Goal: Task Accomplishment & Management: Use online tool/utility

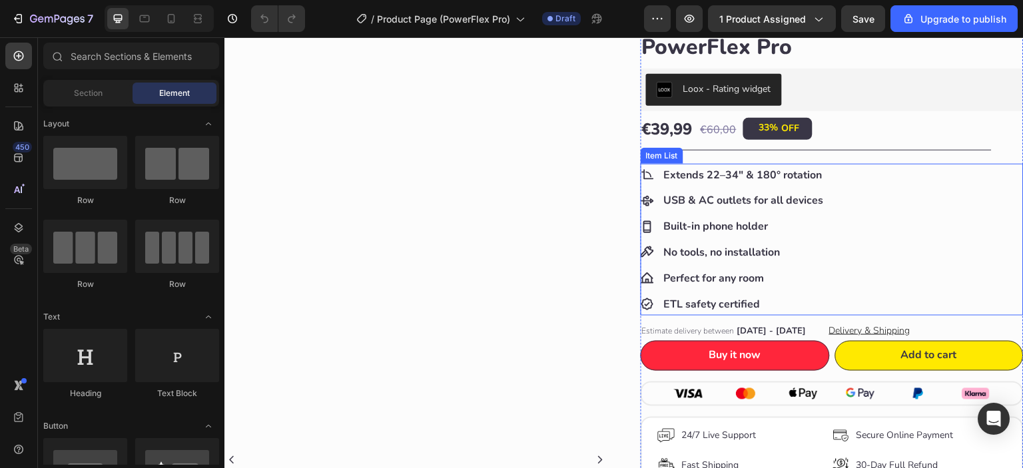
scroll to position [111, 0]
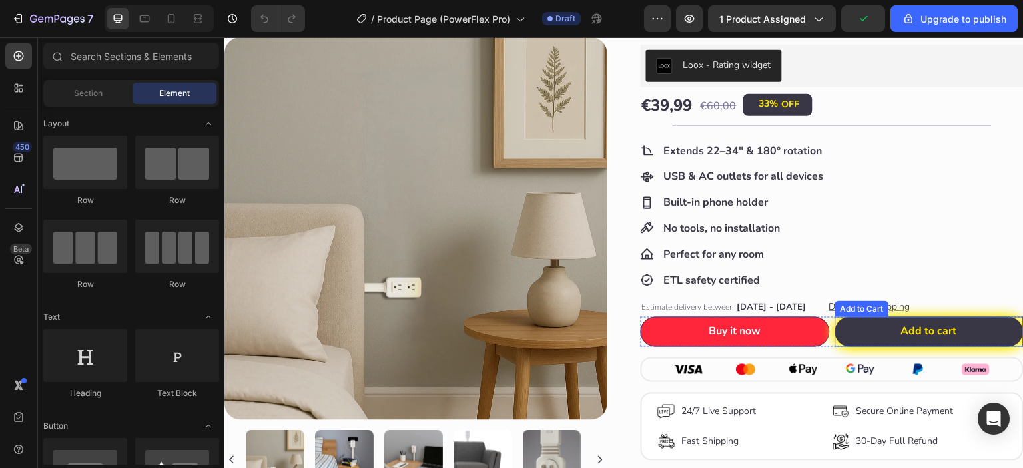
click at [851, 320] on button "Add to cart" at bounding box center [929, 332] width 189 height 30
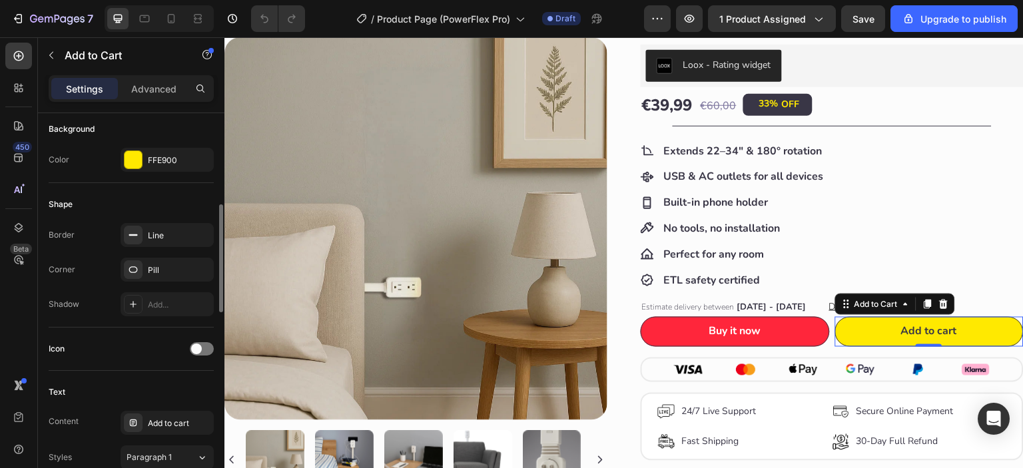
scroll to position [443, 0]
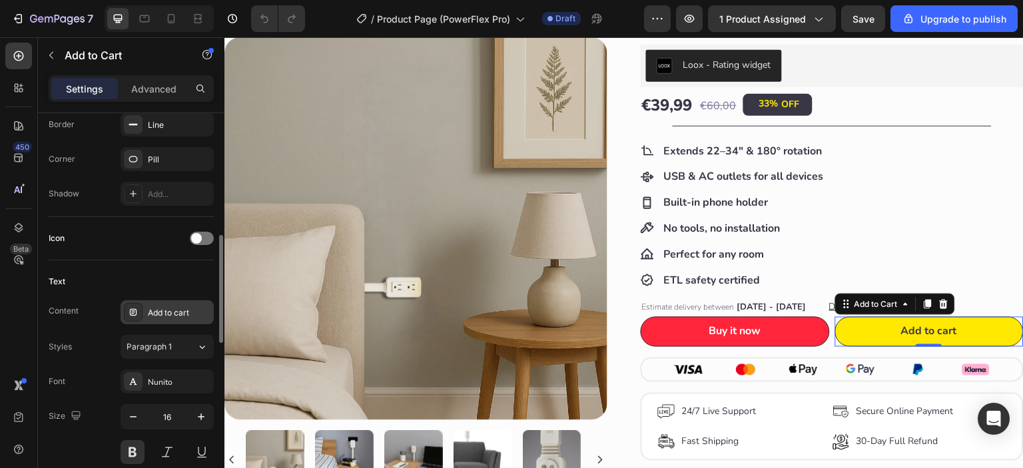
click at [165, 320] on div "Add to cart" at bounding box center [167, 312] width 93 height 24
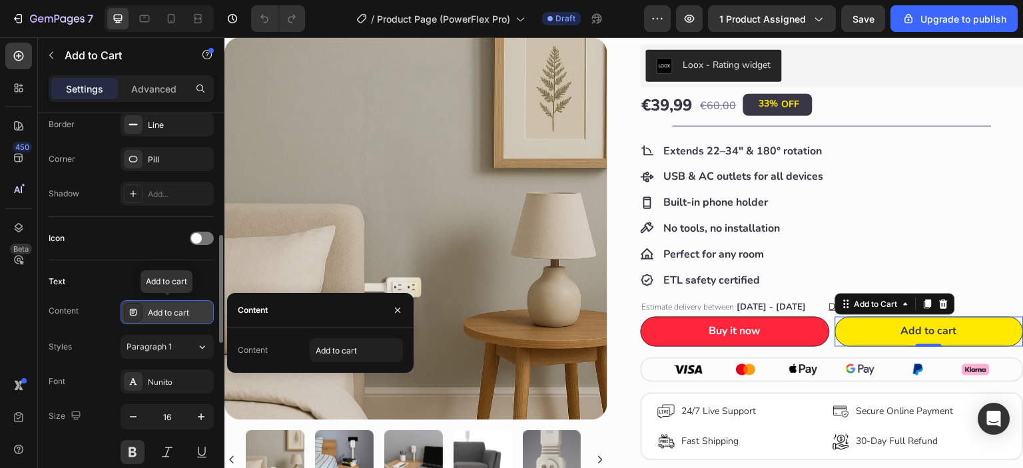
click at [165, 320] on div "Add to cart" at bounding box center [167, 312] width 93 height 24
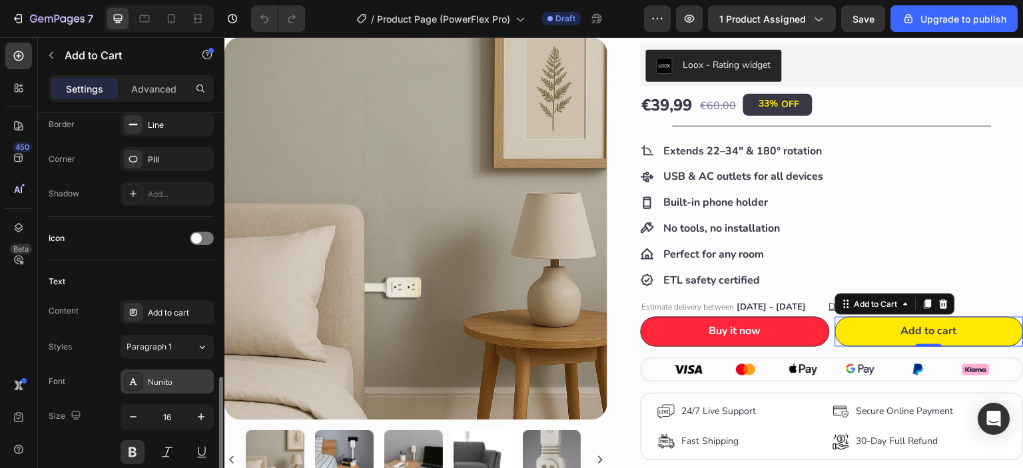
scroll to position [665, 0]
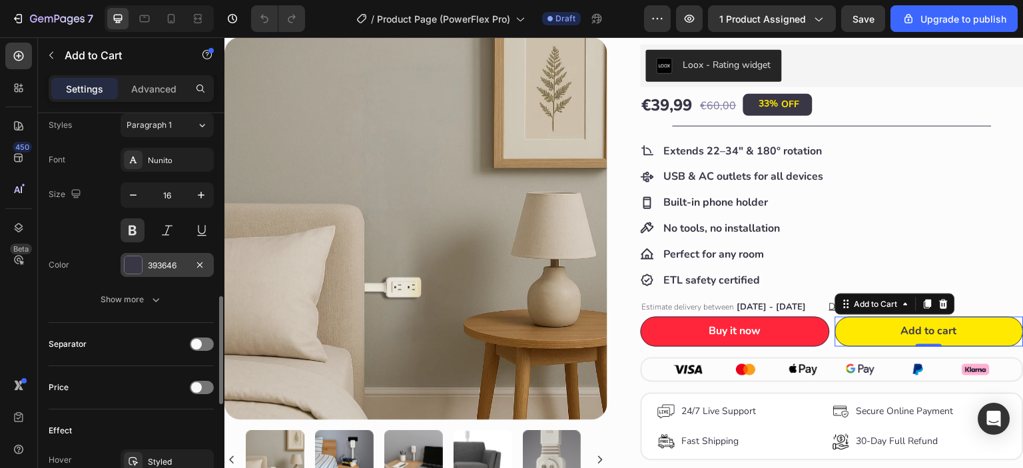
click at [130, 265] on div at bounding box center [133, 264] width 17 height 17
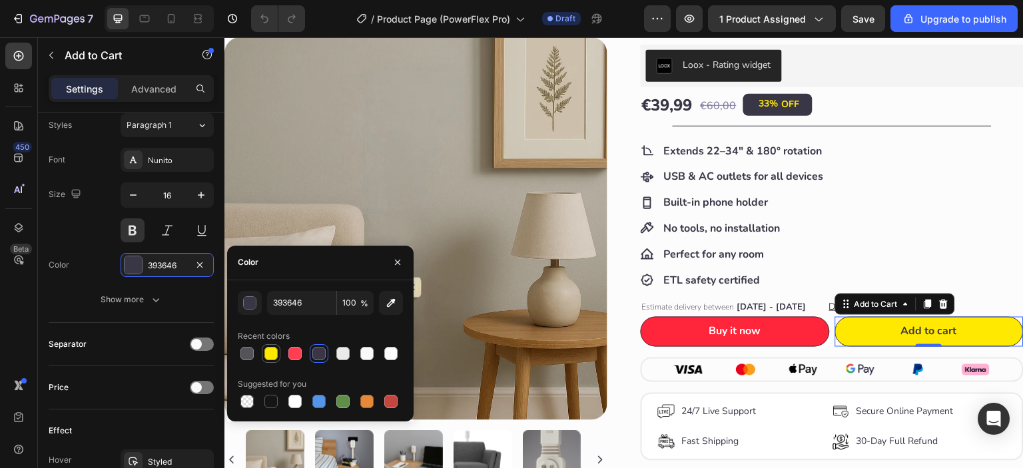
click at [274, 352] on div at bounding box center [270, 353] width 13 height 13
click at [313, 353] on div at bounding box center [318, 353] width 13 height 13
click at [247, 307] on div "button" at bounding box center [250, 303] width 13 height 13
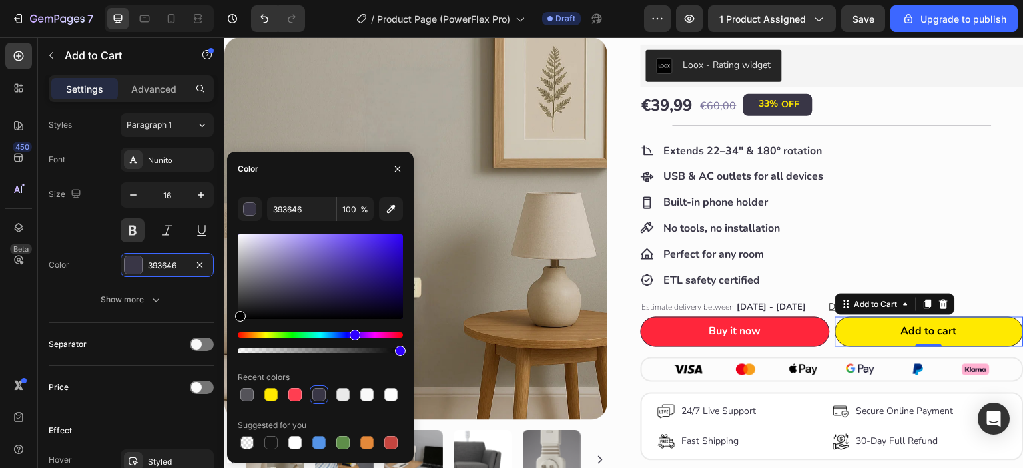
drag, startPoint x: 277, startPoint y: 300, endPoint x: 234, endPoint y: 326, distance: 50.2
click at [234, 326] on div "393646 100 % Recent colors Suggested for you" at bounding box center [320, 324] width 187 height 255
type input "000000"
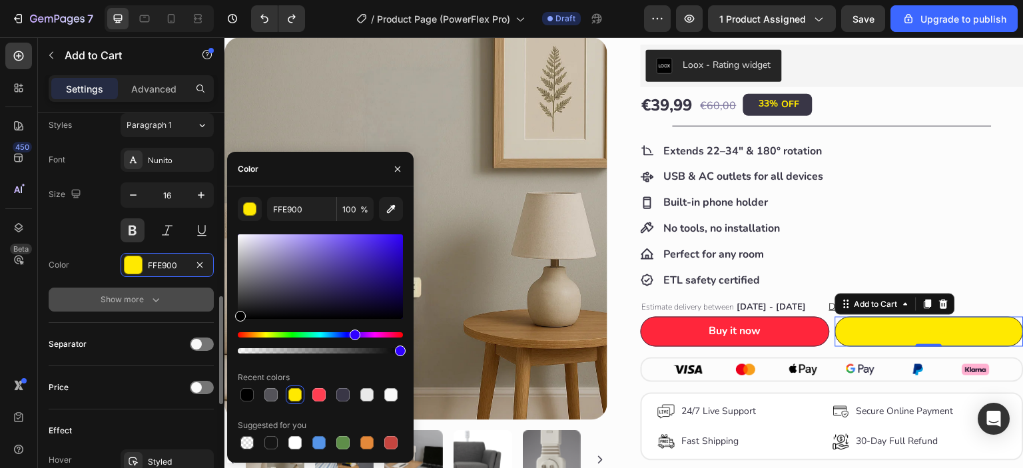
type input "393646"
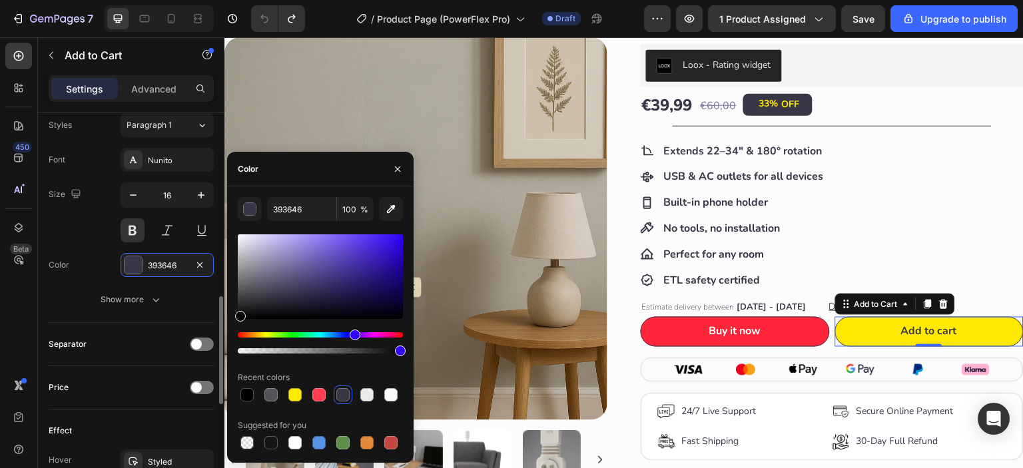
click at [105, 253] on div "Color 393646" at bounding box center [131, 265] width 165 height 24
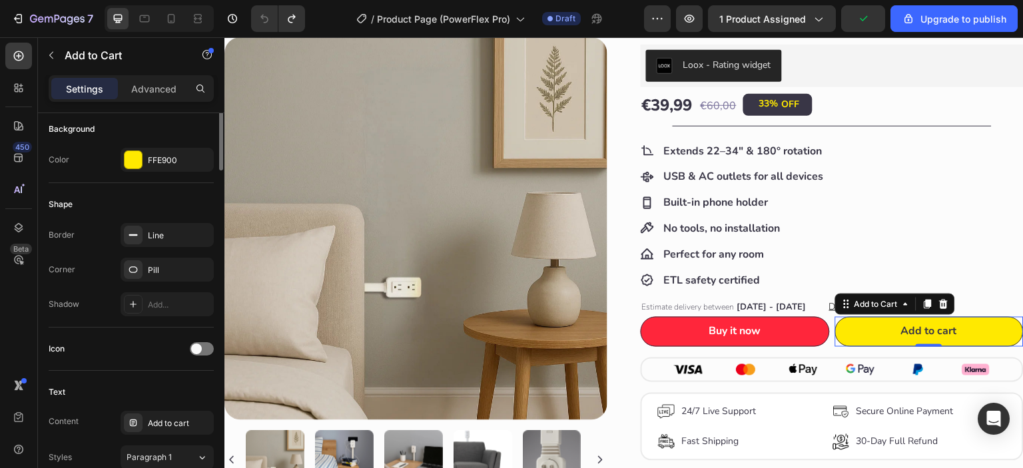
scroll to position [221, 0]
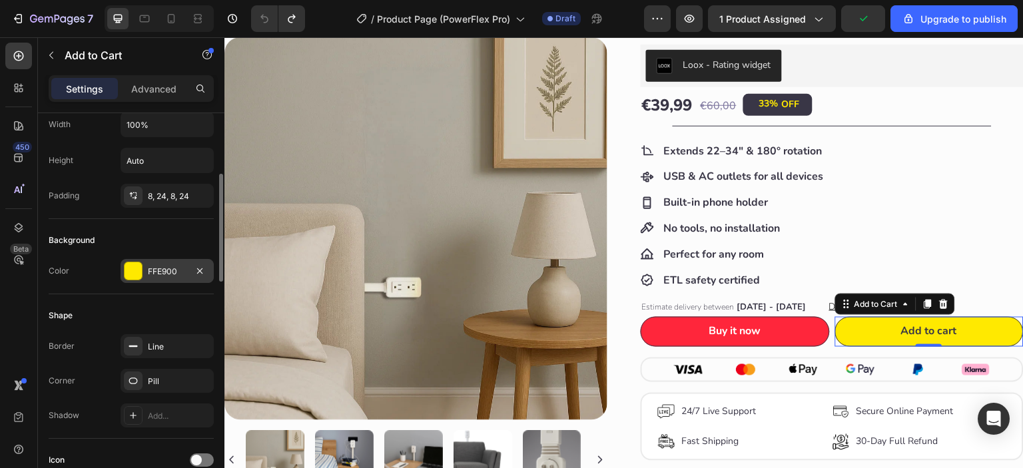
click at [133, 274] on div at bounding box center [133, 270] width 17 height 17
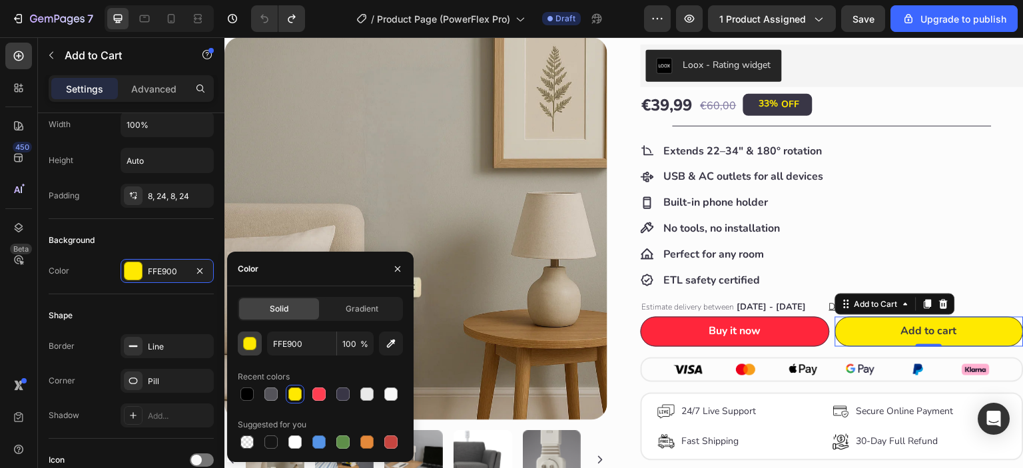
click at [256, 340] on button "button" at bounding box center [250, 344] width 24 height 24
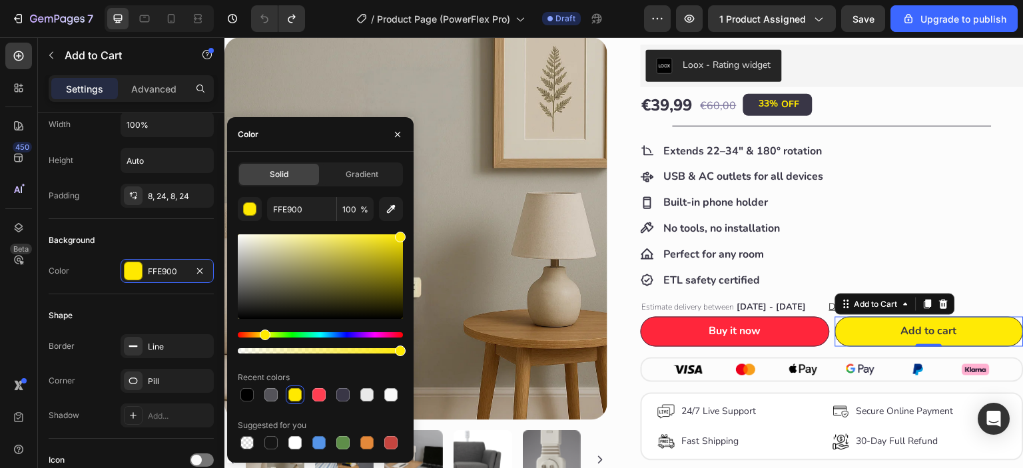
drag, startPoint x: 400, startPoint y: 236, endPoint x: 401, endPoint y: 226, distance: 10.1
click at [401, 226] on div "FFE900 100 % Recent colors Suggested for you" at bounding box center [320, 324] width 165 height 255
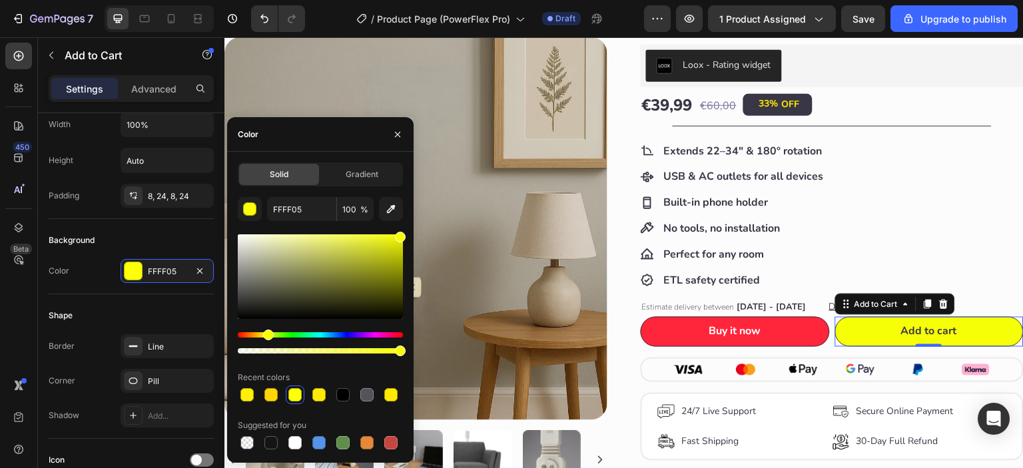
type input "F6FF05"
click at [266, 329] on div at bounding box center [320, 294] width 165 height 125
click at [886, 95] on div "€39,99 Product Price Product Price €60,00 Product Price Product Price 33% OFF D…" at bounding box center [832, 105] width 383 height 23
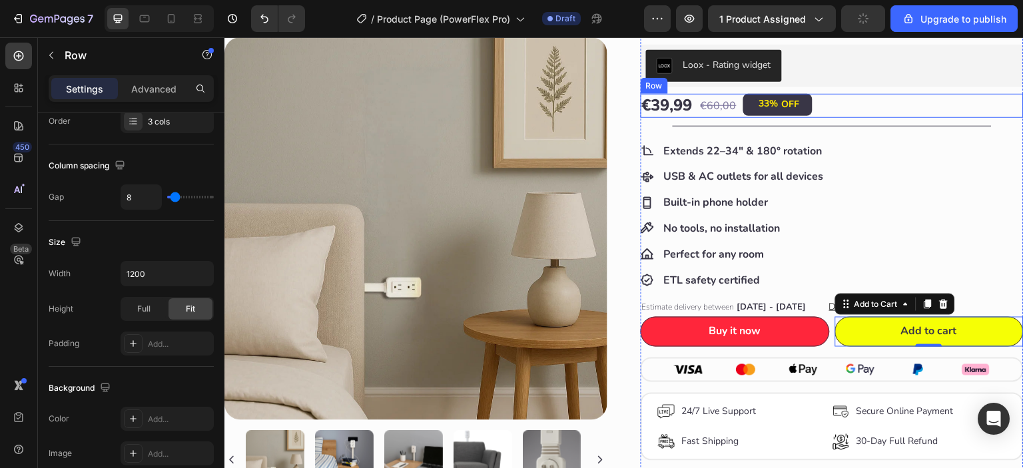
scroll to position [0, 0]
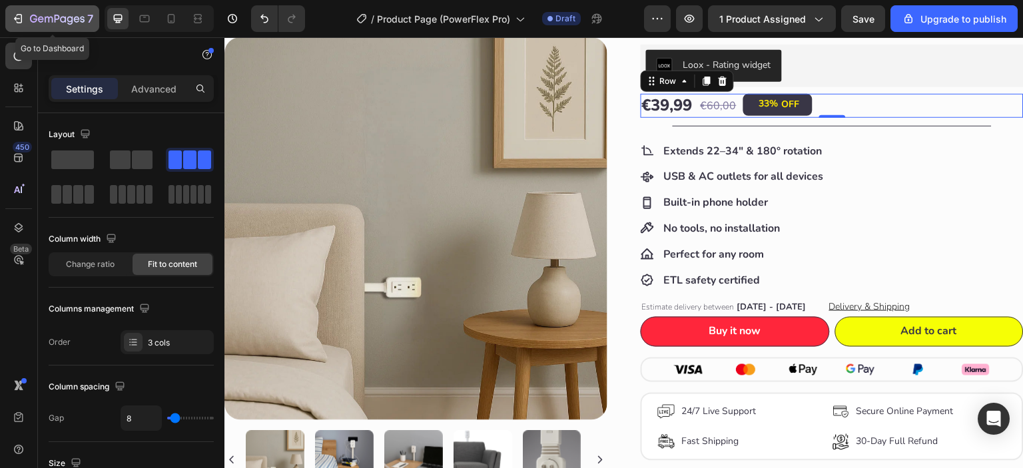
click at [56, 18] on icon "button" at bounding box center [57, 19] width 55 height 11
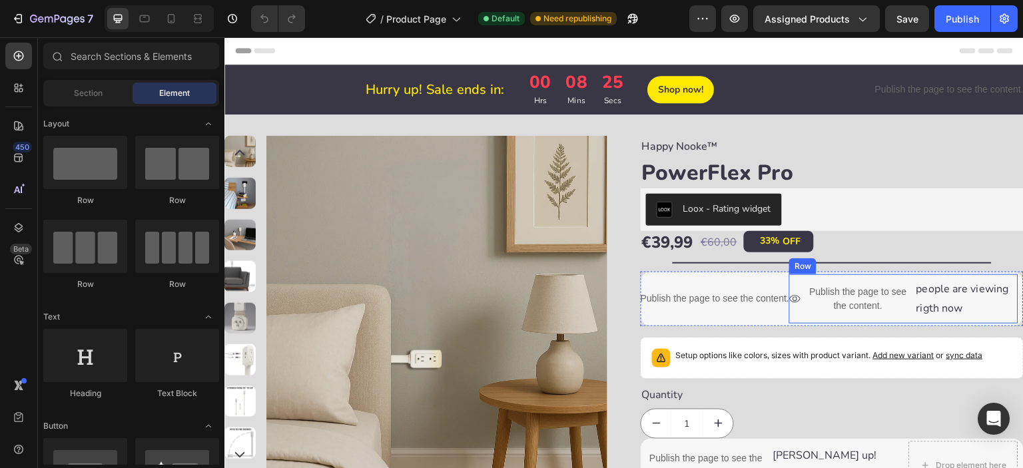
click at [799, 317] on div "Icon Publish the page to see the content. Custom Code people are viewing rigth …" at bounding box center [903, 298] width 229 height 49
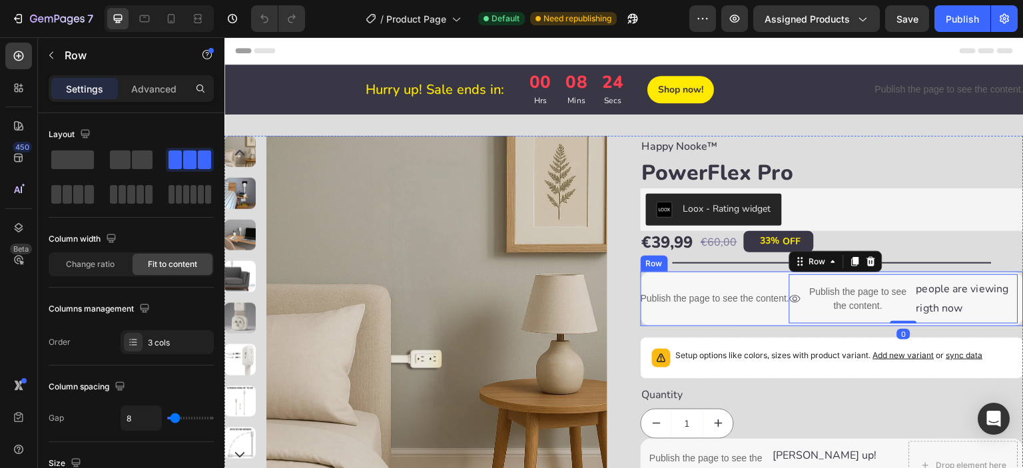
click at [781, 321] on div "Publish the page to see the content. Custom Code" at bounding box center [715, 298] width 149 height 49
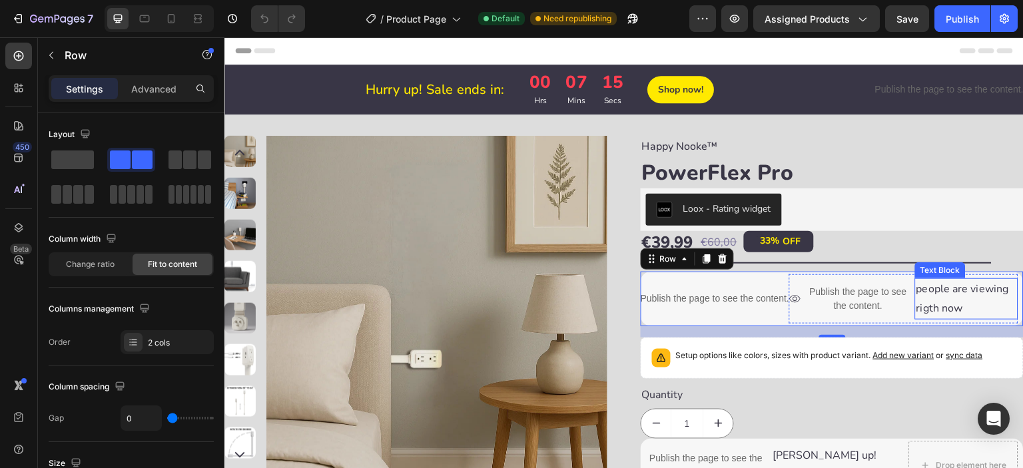
click at [944, 294] on p "people are viewing rigth now" at bounding box center [967, 299] width 101 height 39
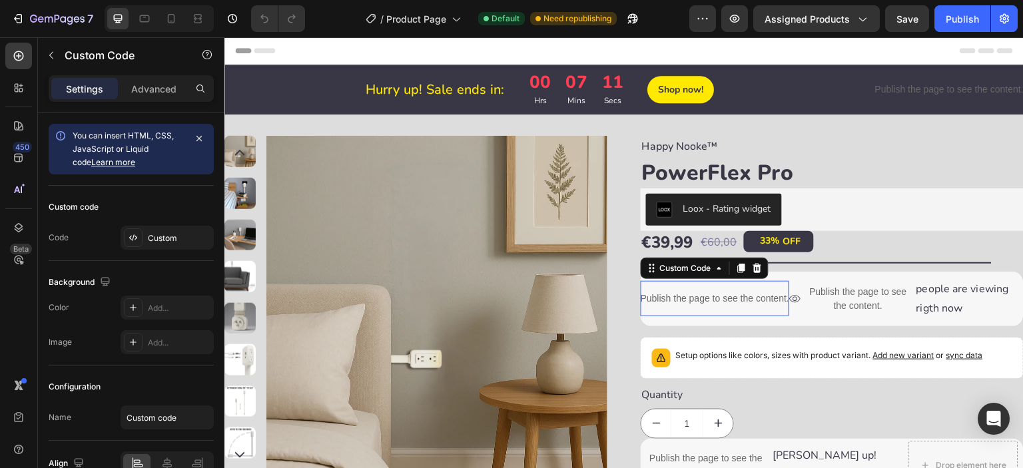
click at [727, 306] on div "Publish the page to see the content." at bounding box center [715, 298] width 149 height 35
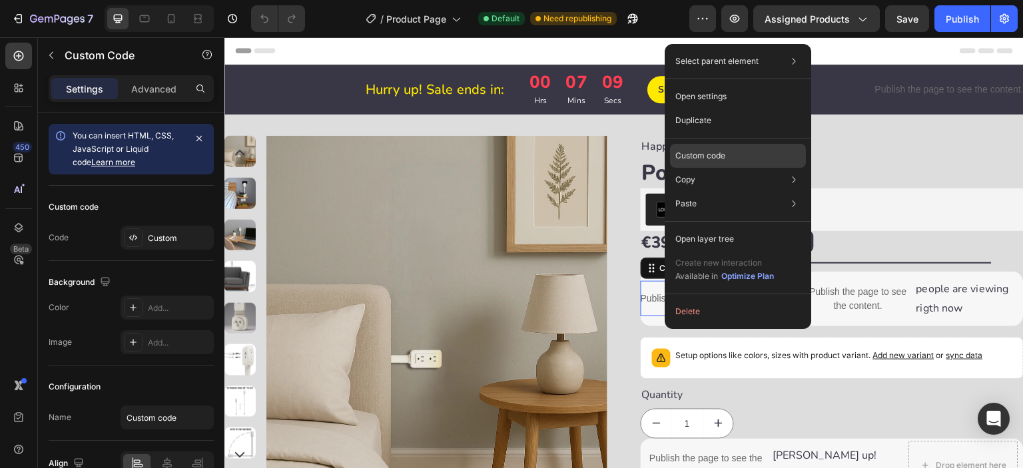
click at [711, 159] on p "Custom code" at bounding box center [700, 156] width 50 height 12
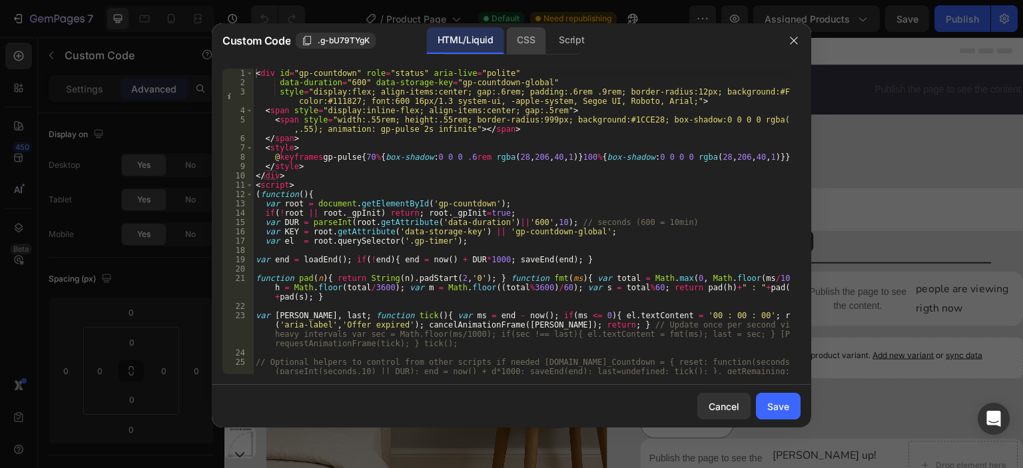
click at [548, 35] on div "CSS" at bounding box center [571, 40] width 47 height 27
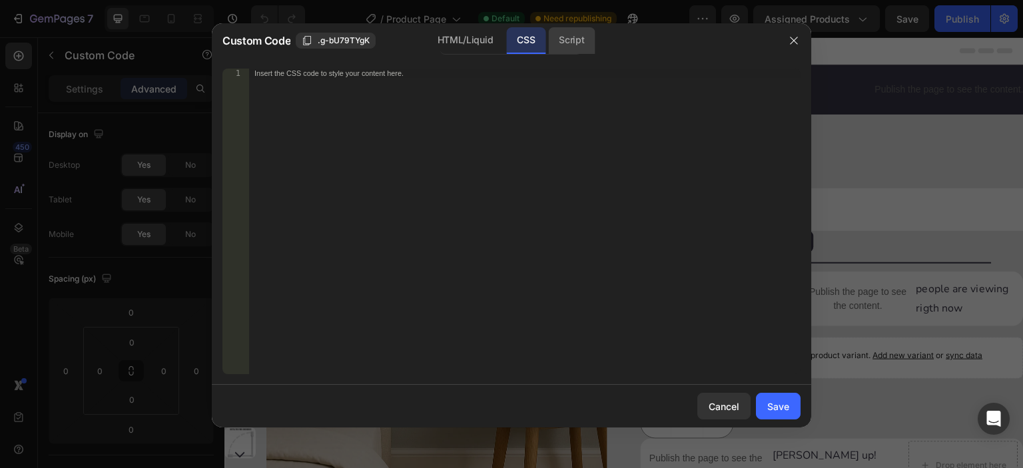
click at [568, 40] on div "Script" at bounding box center [571, 40] width 47 height 27
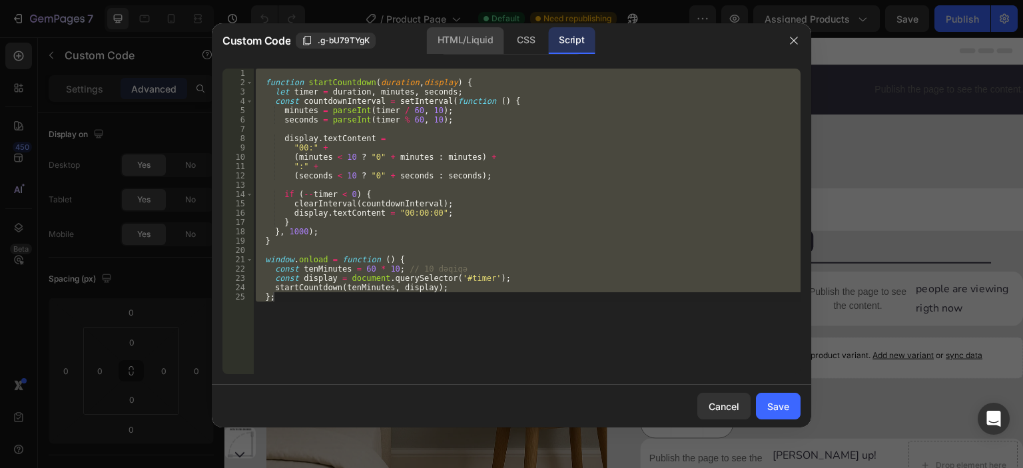
click at [506, 45] on div "HTML/Liquid" at bounding box center [525, 40] width 39 height 27
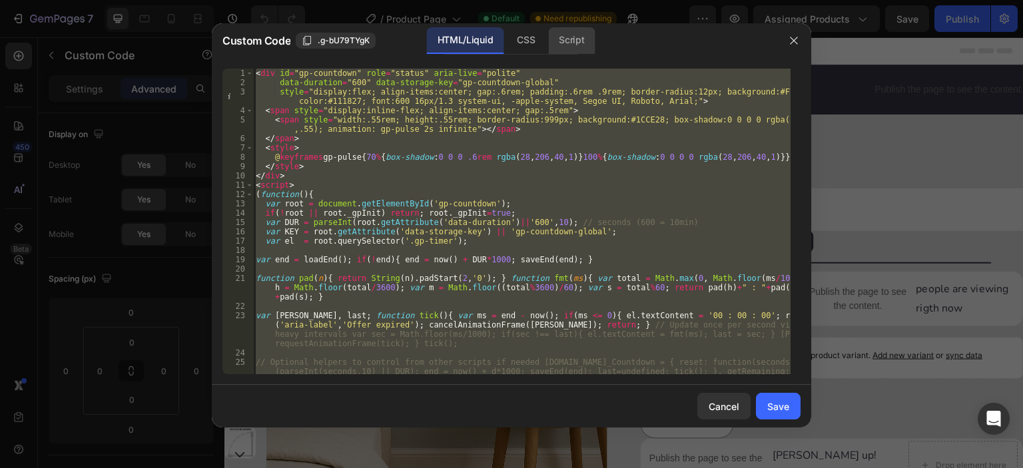
click at [568, 43] on div "Script" at bounding box center [571, 40] width 47 height 27
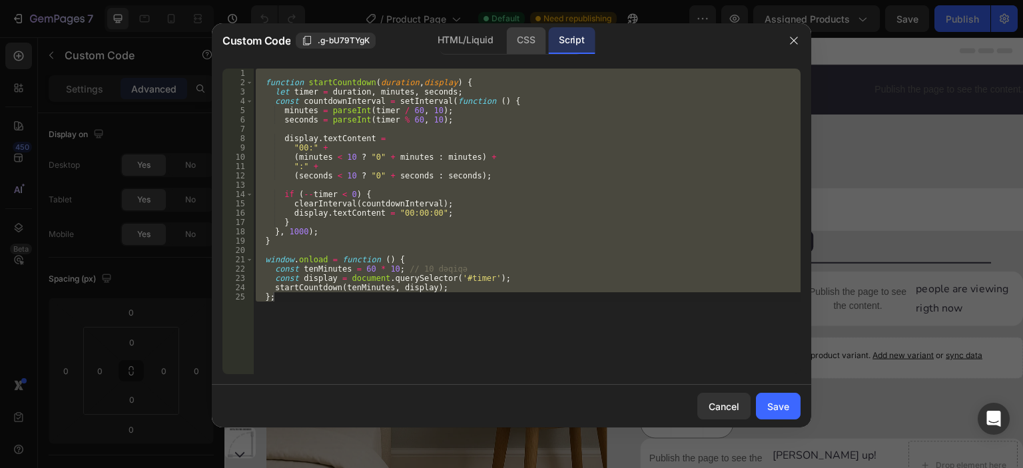
click at [526, 37] on div "CSS" at bounding box center [525, 40] width 39 height 27
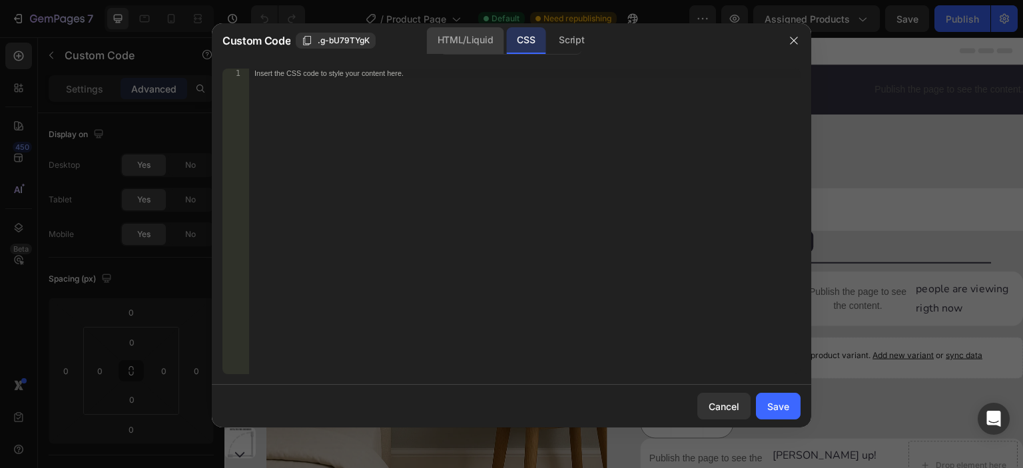
click at [466, 32] on div "HTML/Liquid" at bounding box center [465, 40] width 77 height 27
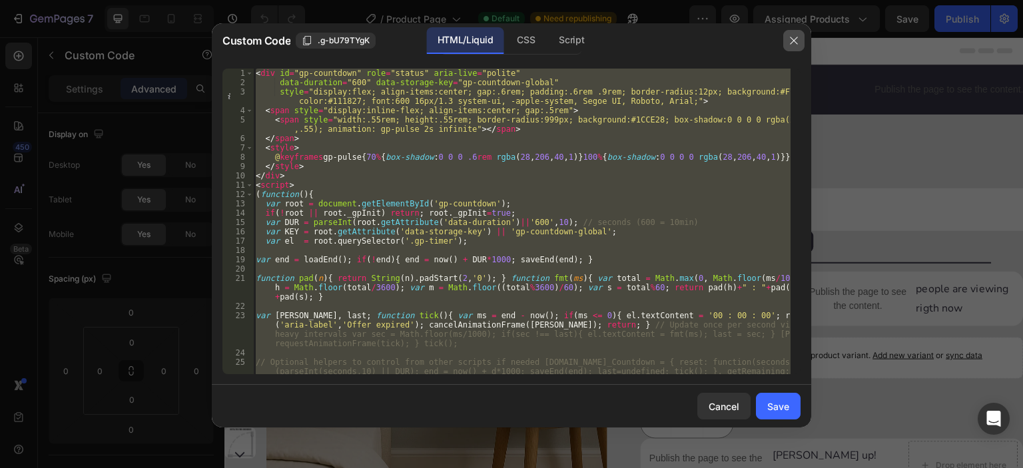
drag, startPoint x: 790, startPoint y: 40, endPoint x: 558, endPoint y: 23, distance: 233.1
click at [790, 40] on icon "button" at bounding box center [794, 40] width 11 height 11
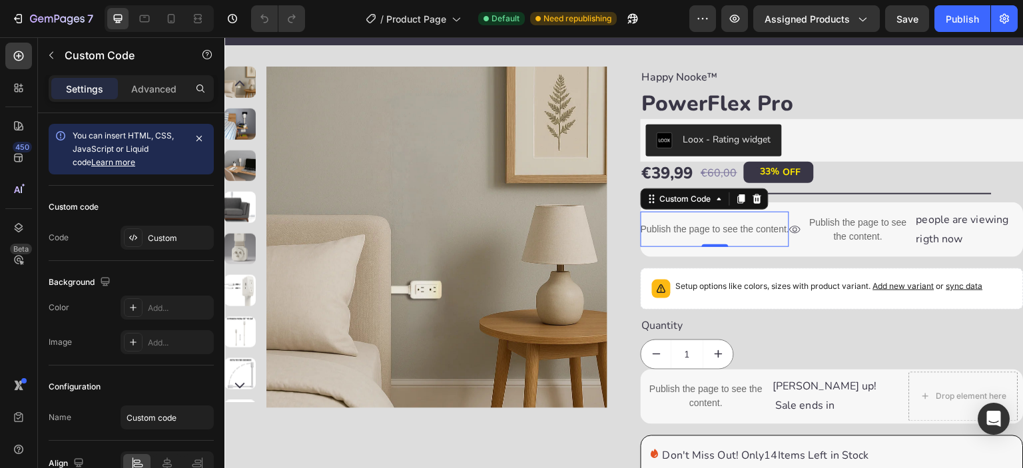
scroll to position [111, 0]
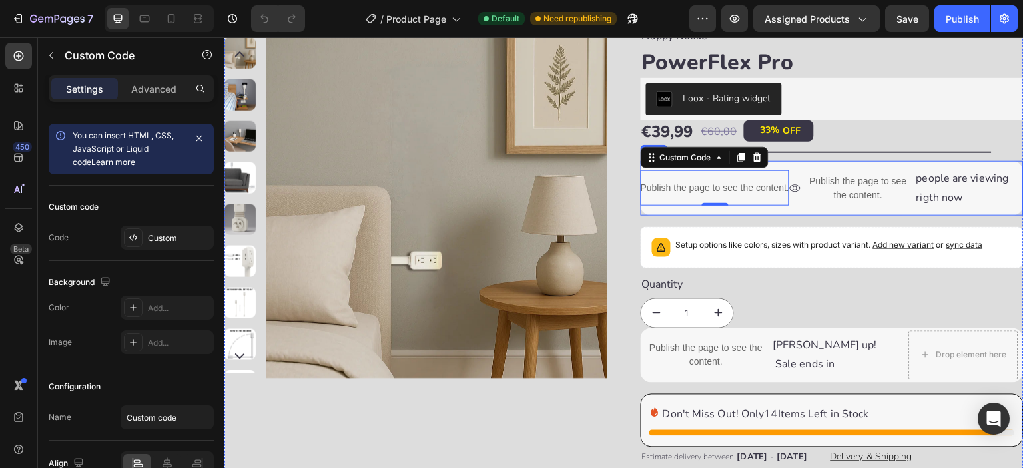
click at [780, 212] on div "Publish the page to see the content. Custom Code 0" at bounding box center [715, 188] width 149 height 49
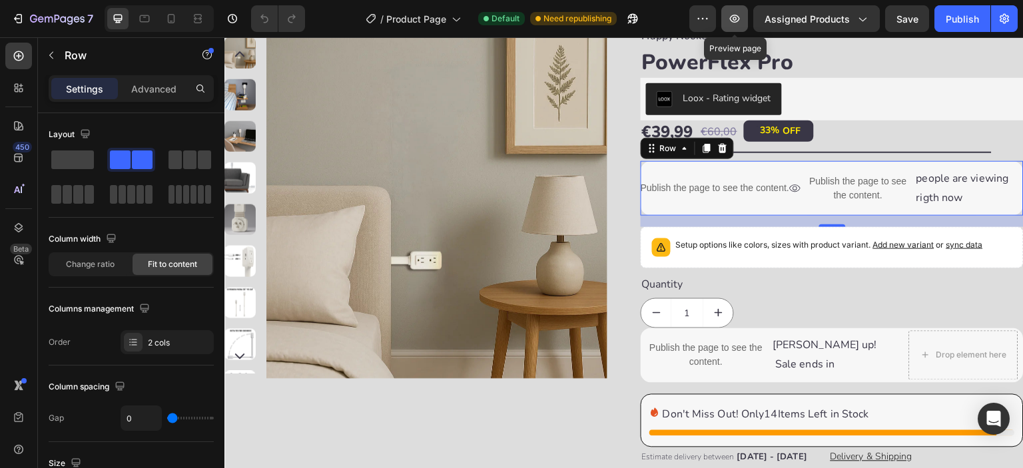
click at [740, 19] on icon "button" at bounding box center [735, 19] width 10 height 8
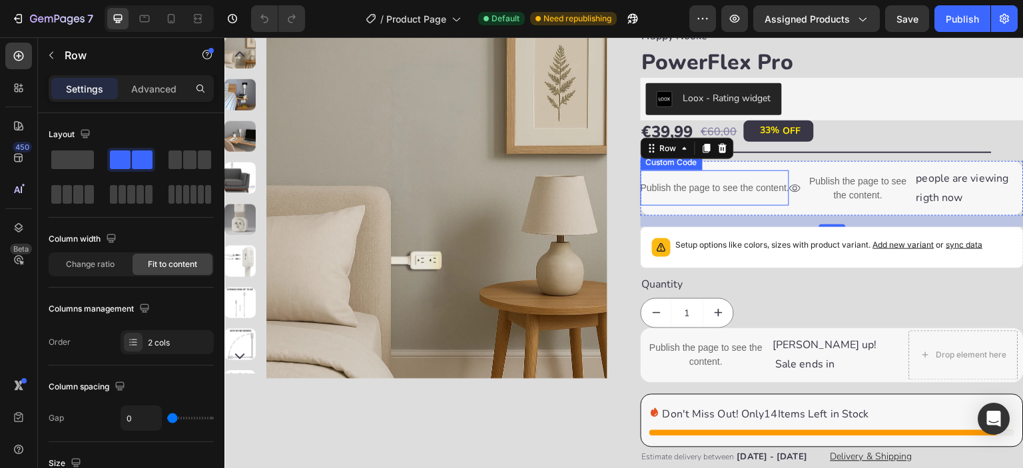
click at [677, 189] on p "Publish the page to see the content." at bounding box center [715, 188] width 149 height 14
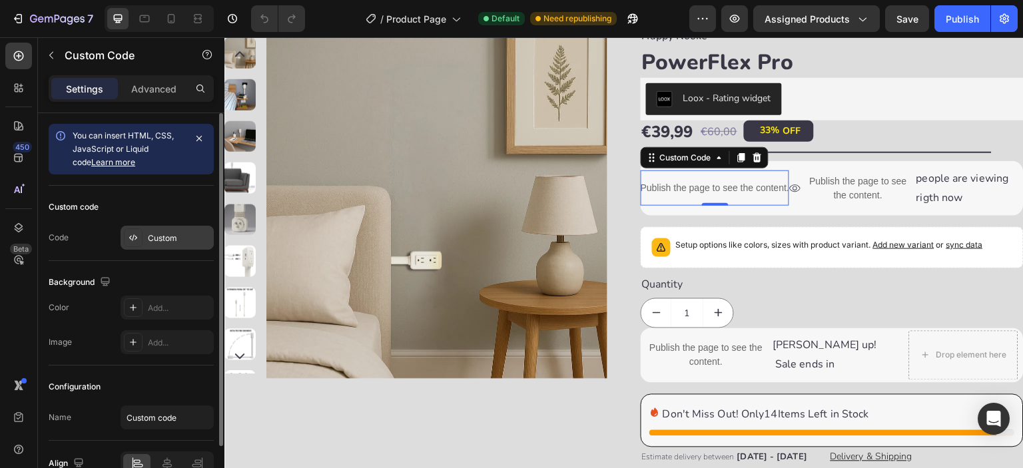
click at [157, 241] on div "Custom" at bounding box center [179, 238] width 63 height 12
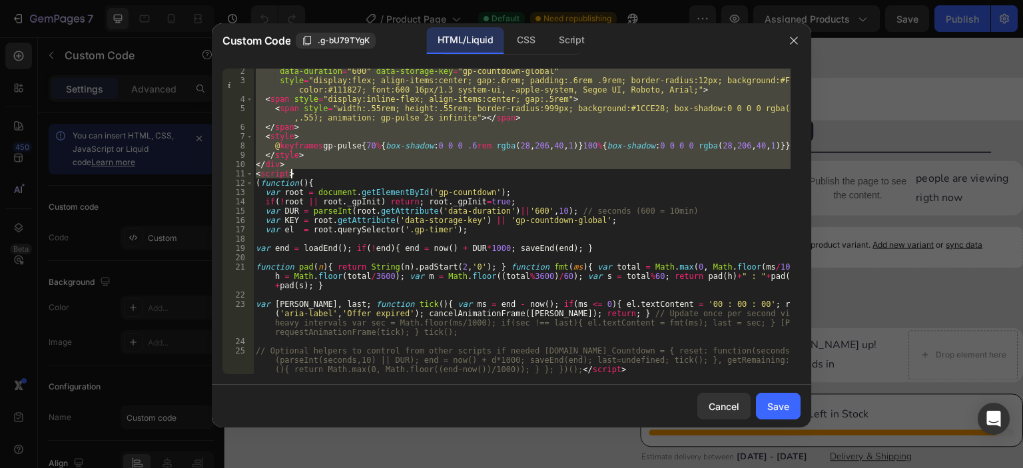
scroll to position [11, 0]
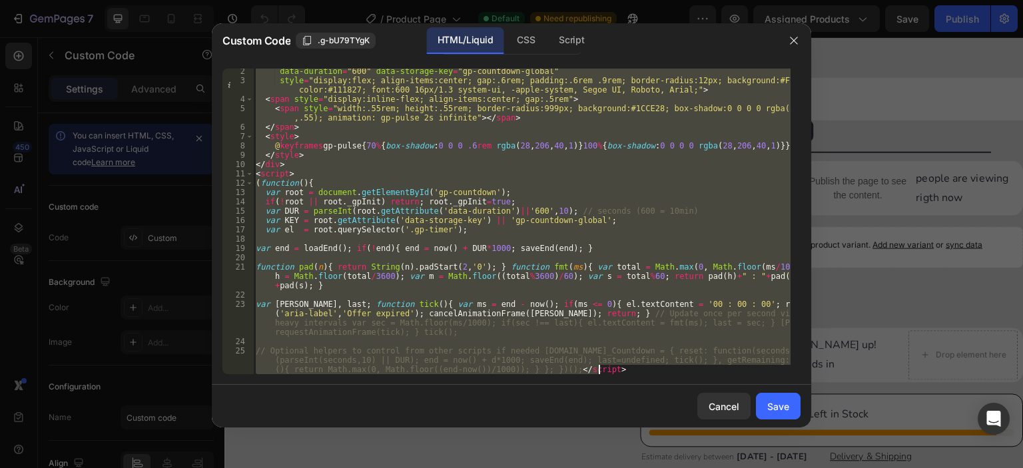
drag, startPoint x: 256, startPoint y: 74, endPoint x: 626, endPoint y: 372, distance: 475.2
click at [626, 372] on div "data-duration = "600" data-storage-key = "gp-countdown-global" style = "display…" at bounding box center [522, 238] width 538 height 343
click at [548, 45] on div "CSS" at bounding box center [571, 40] width 47 height 27
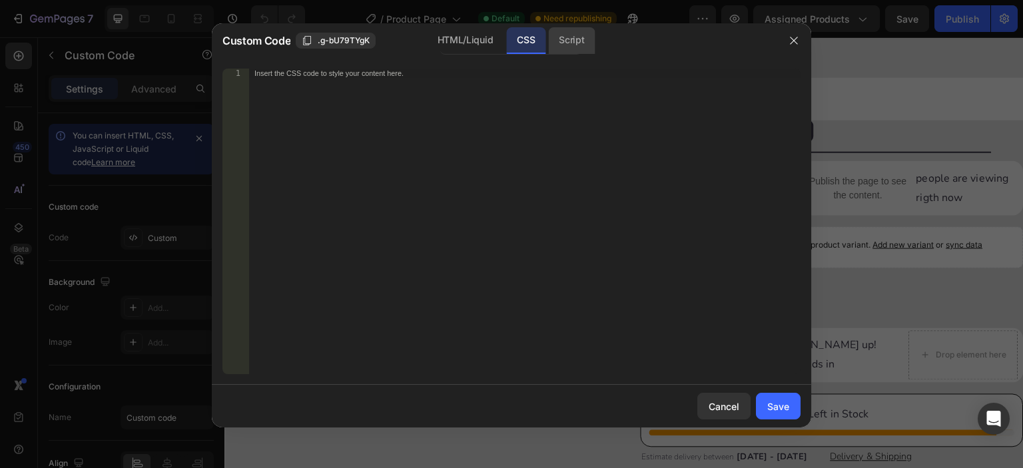
click at [557, 38] on div "Script" at bounding box center [571, 40] width 47 height 27
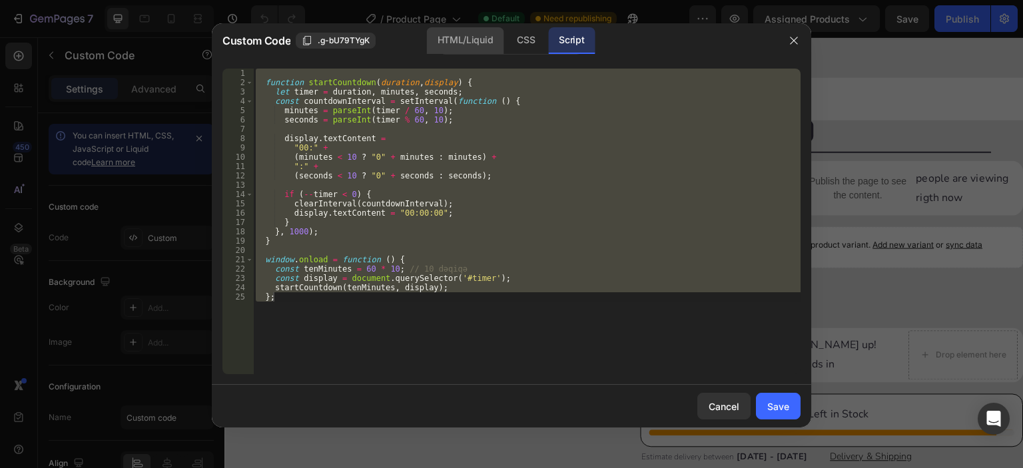
click at [506, 39] on div "HTML/Liquid" at bounding box center [525, 40] width 39 height 27
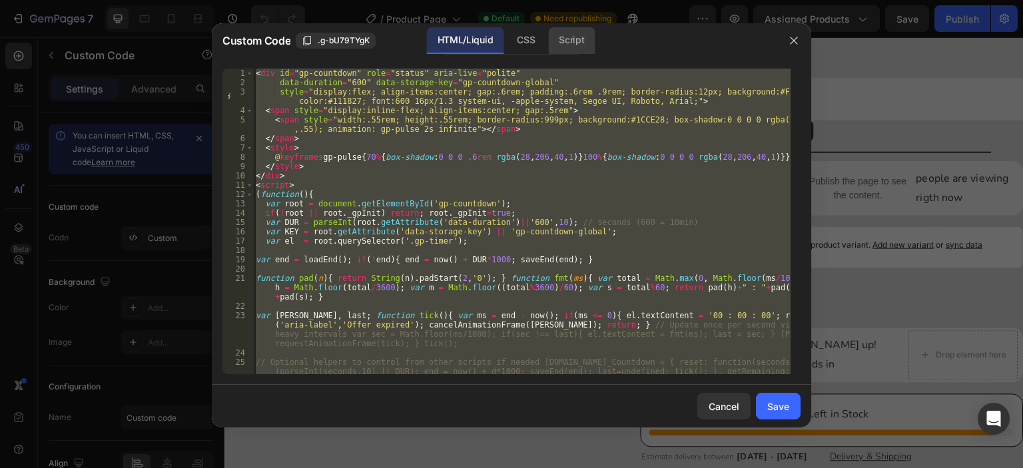
click at [573, 46] on div "Script" at bounding box center [571, 40] width 47 height 27
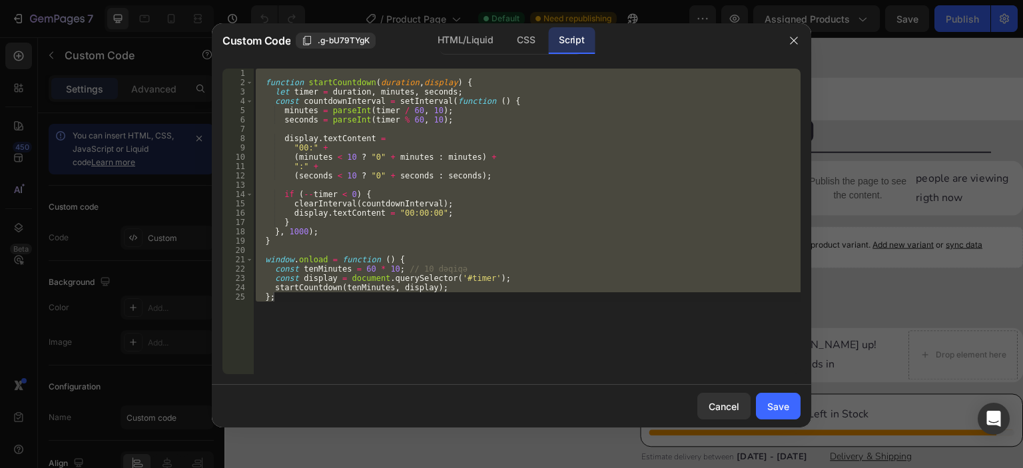
click at [456, 310] on div "function startCountdown ( duration , display ) { let timer = duration , minutes…" at bounding box center [527, 222] width 548 height 306
drag, startPoint x: 415, startPoint y: 310, endPoint x: 236, endPoint y: 50, distance: 315.2
click at [236, 50] on div "Custom Code .g-bU79TYgK HTML/Liquid CSS Script }; 1 2 3 4 5 6 7 8 9 10 11 12 13…" at bounding box center [511, 225] width 599 height 404
type textarea "function startCountdown(duration, display) {"
